Goal: Transaction & Acquisition: Purchase product/service

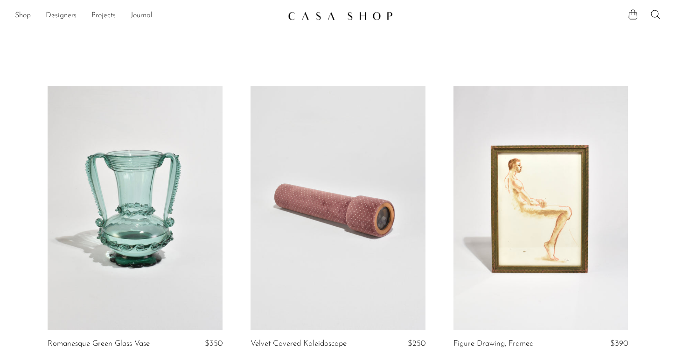
scroll to position [2, 0]
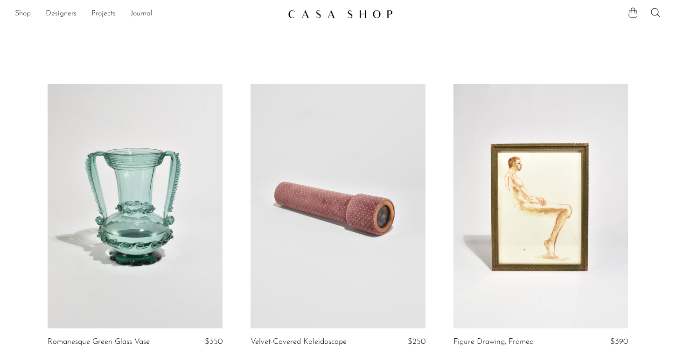
click at [21, 14] on link "Shop" at bounding box center [23, 14] width 16 height 12
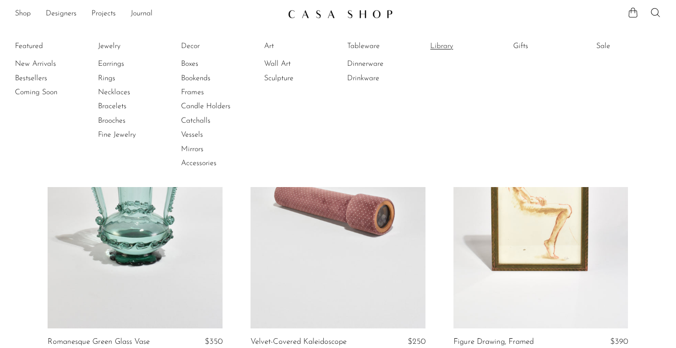
click at [434, 47] on link "Library" at bounding box center [465, 46] width 70 height 10
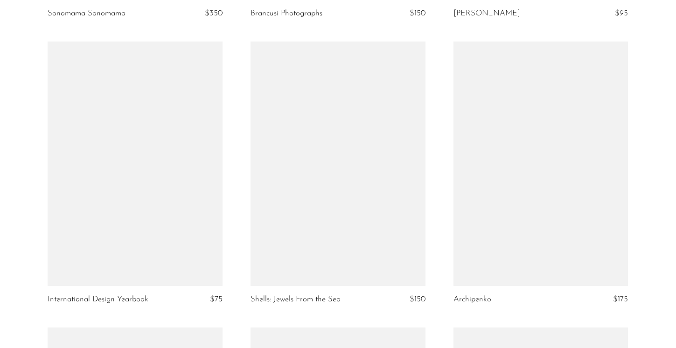
scroll to position [2376, 0]
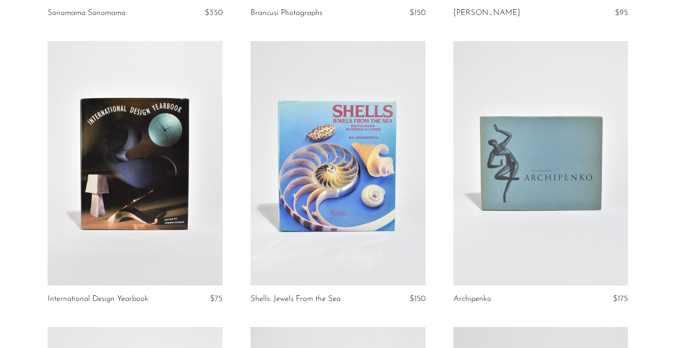
click at [513, 197] on link at bounding box center [541, 163] width 175 height 245
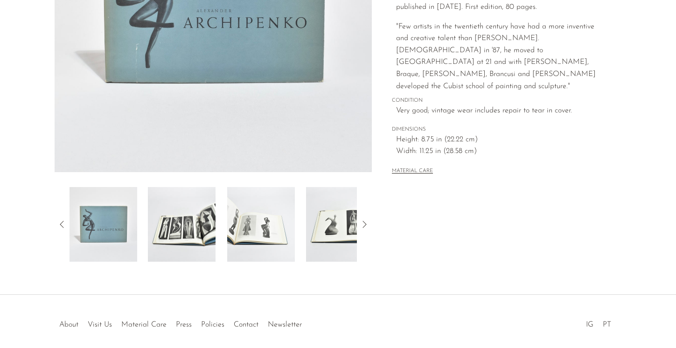
scroll to position [231, 0]
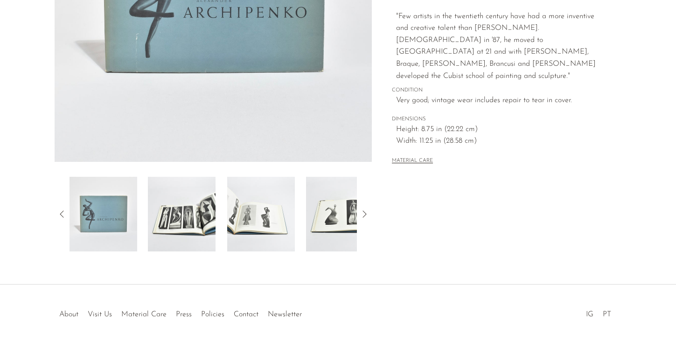
click at [189, 217] on img at bounding box center [182, 214] width 68 height 75
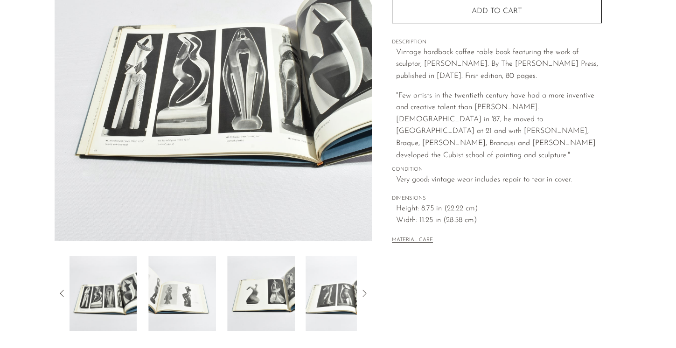
scroll to position [151, 0]
click at [198, 288] on img at bounding box center [182, 294] width 68 height 75
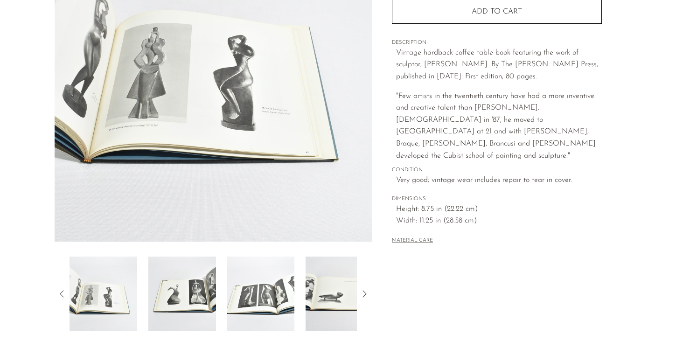
click at [224, 292] on div at bounding box center [214, 294] width 288 height 75
click at [259, 298] on img at bounding box center [261, 294] width 68 height 75
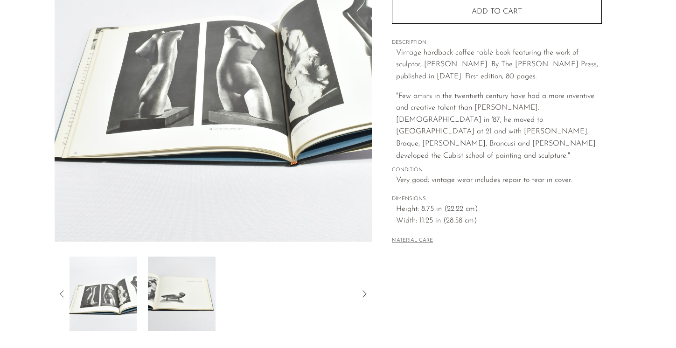
click at [197, 297] on img at bounding box center [182, 294] width 68 height 75
